Goal: Find contact information: Obtain details needed to contact an individual or organization

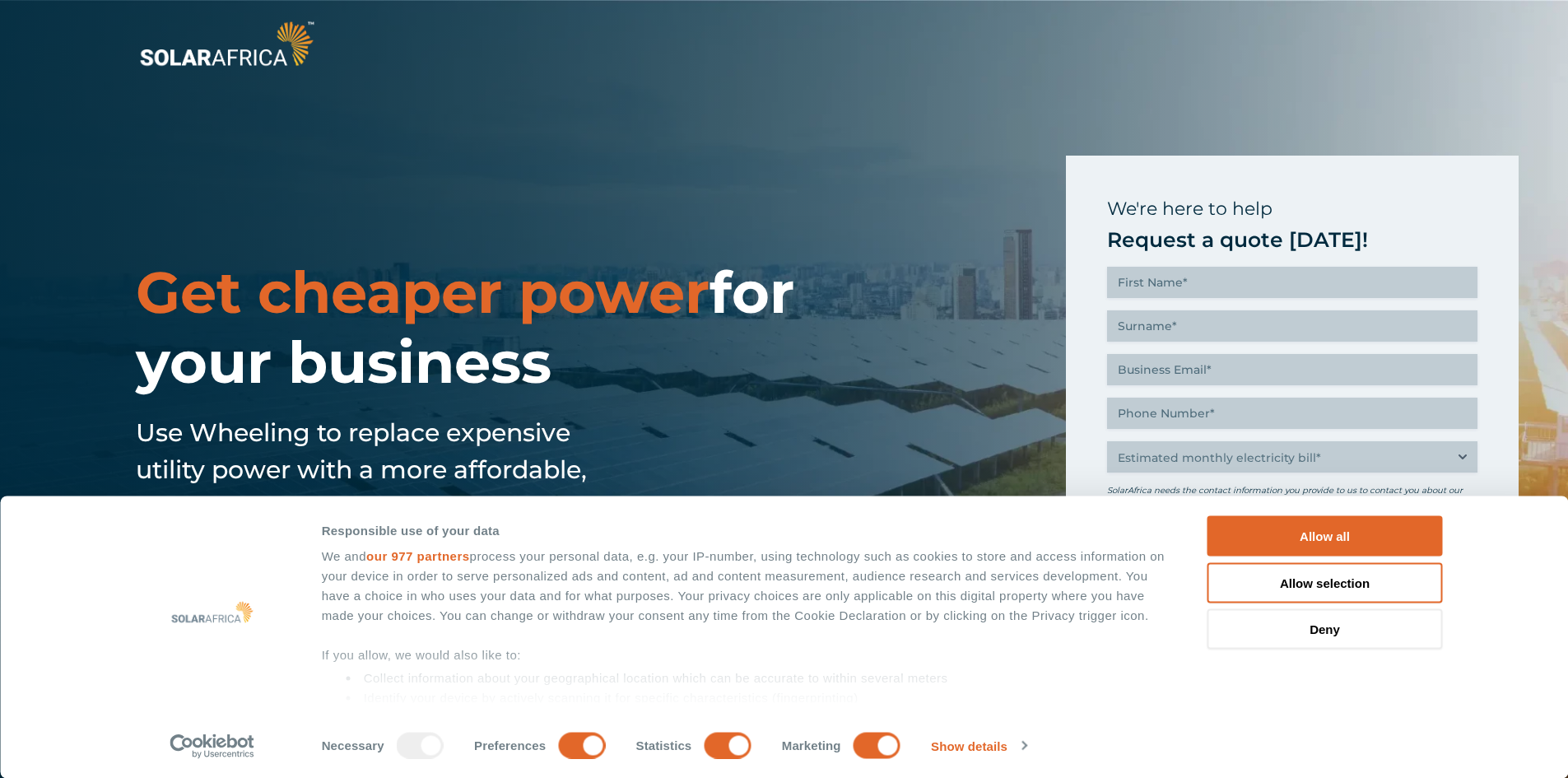
click at [1274, 539] on button "Allow all" at bounding box center [1325, 537] width 235 height 40
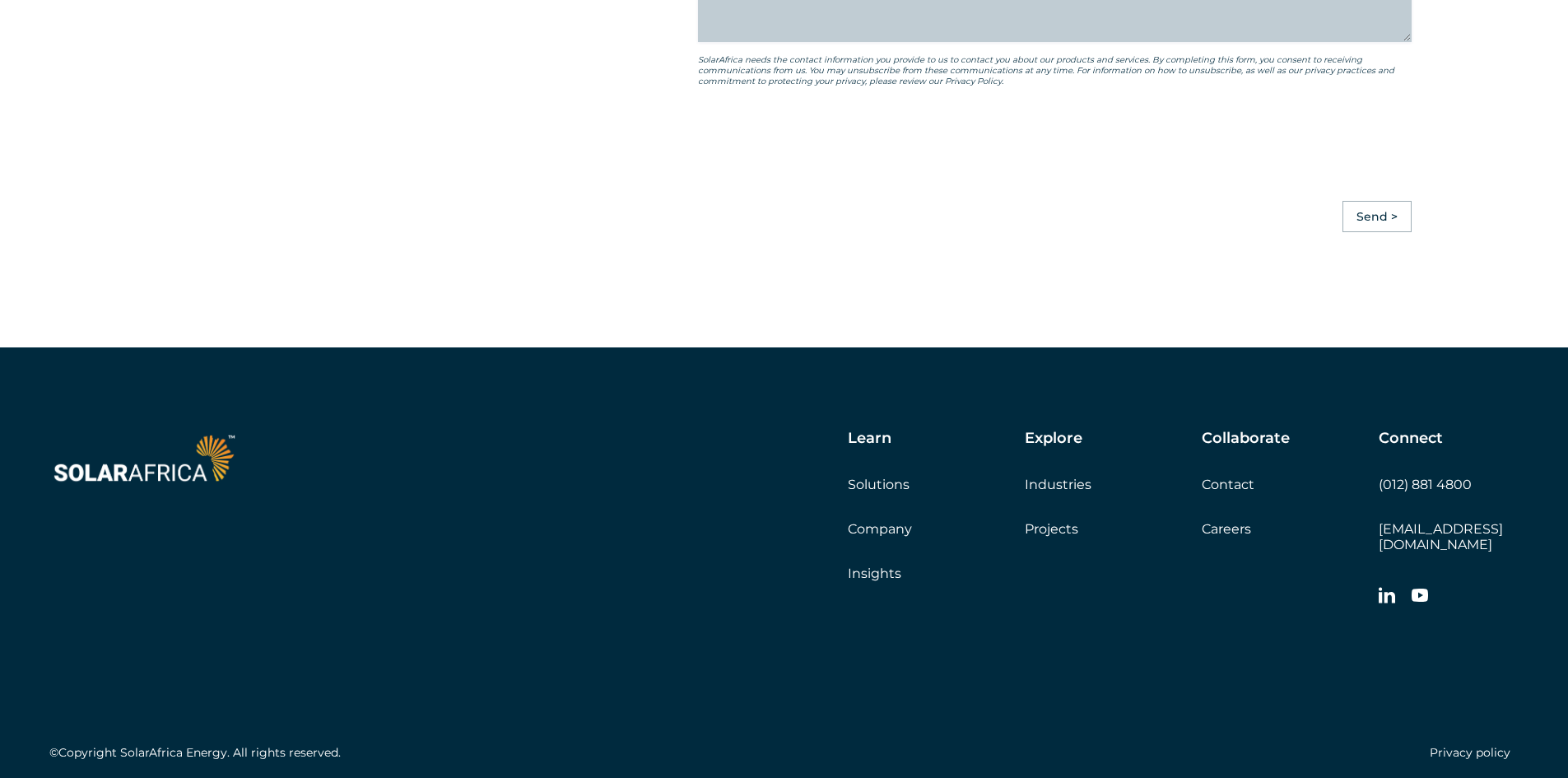
scroll to position [3775, 0]
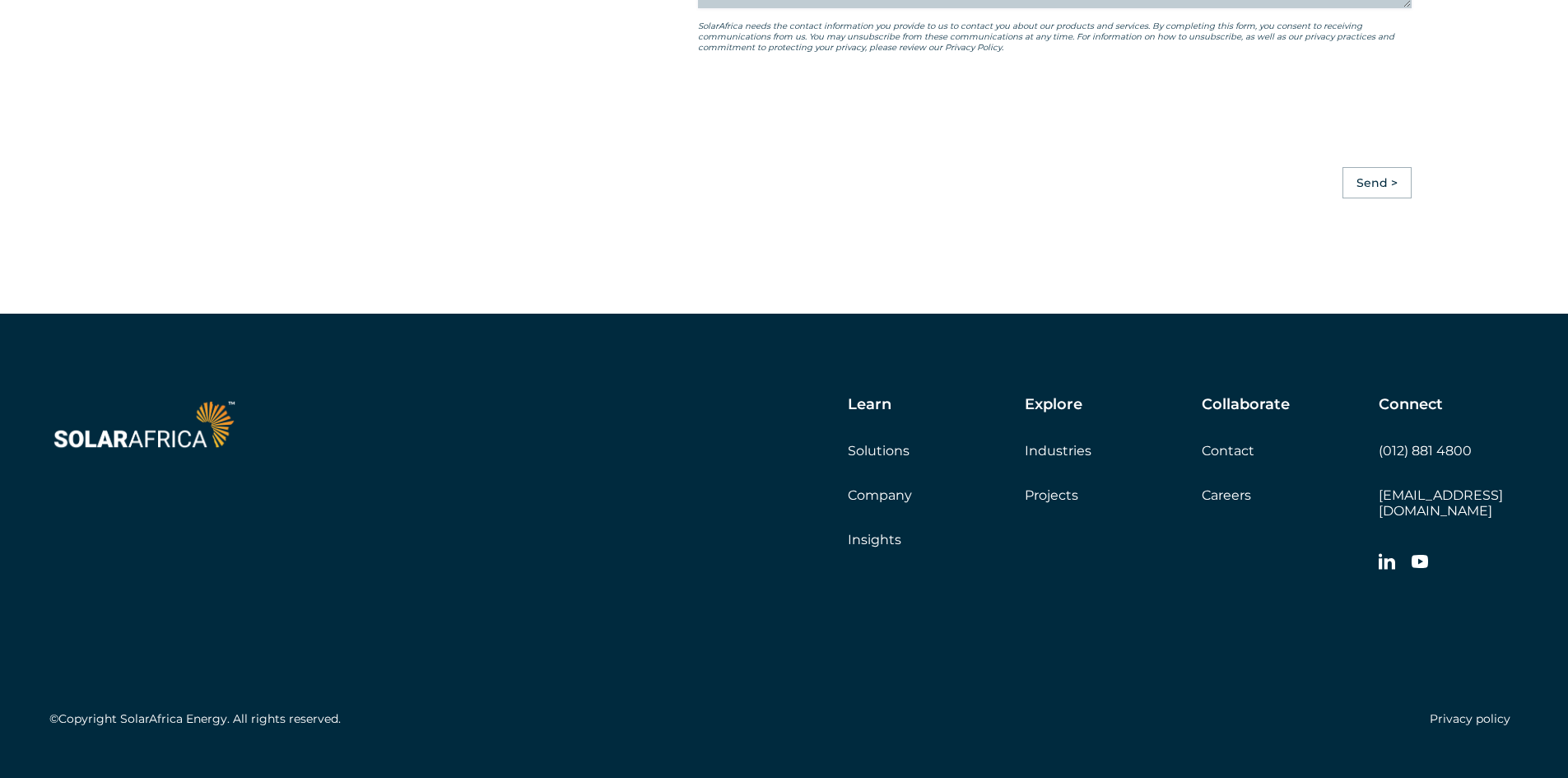
click at [1229, 443] on link "Contact" at bounding box center [1227, 451] width 53 height 16
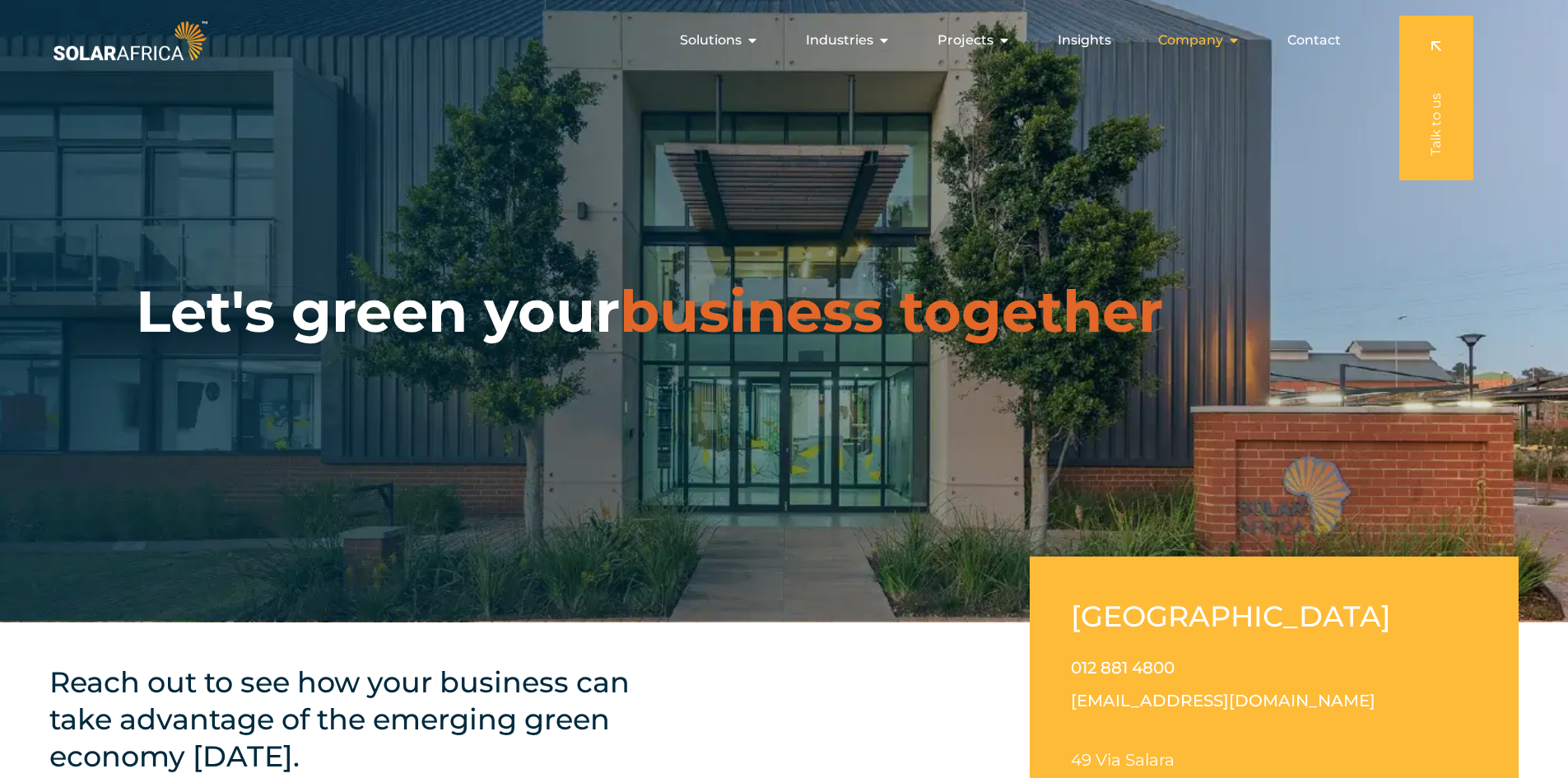
click at [1206, 42] on span "Company" at bounding box center [1190, 41] width 65 height 20
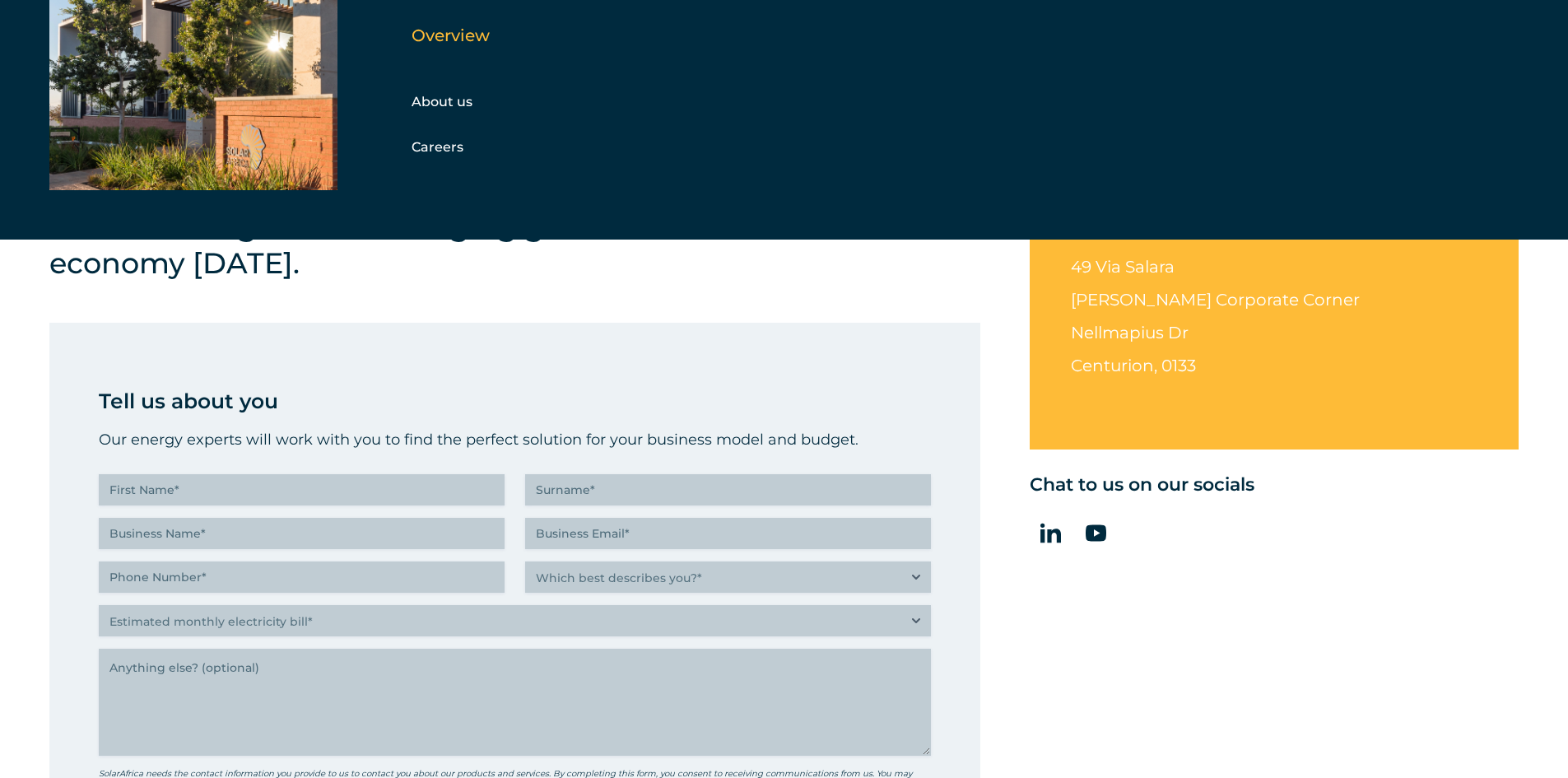
scroll to position [494, 0]
